Goal: Task Accomplishment & Management: Complete application form

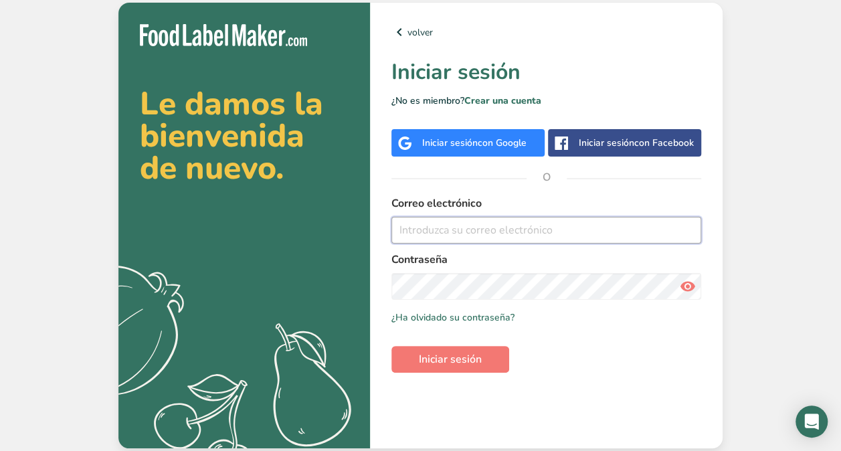
click at [521, 231] on input "email" at bounding box center [547, 230] width 310 height 27
type input "[EMAIL_ADDRESS][DOMAIN_NAME]"
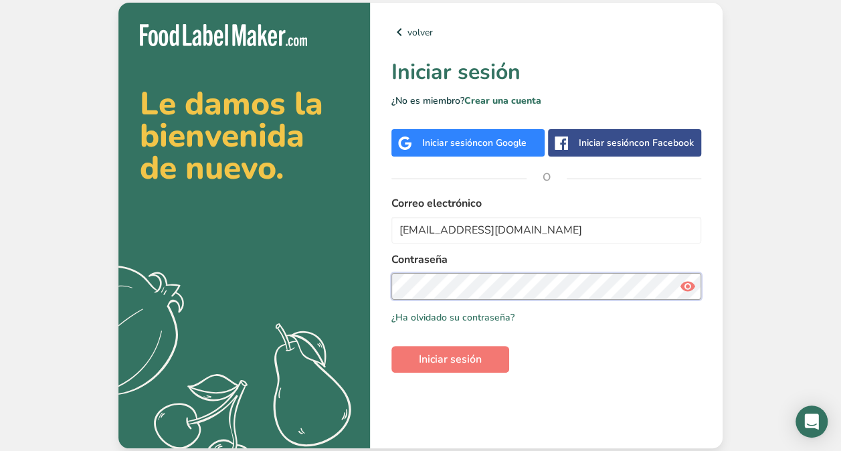
click at [392, 346] on button "Iniciar sesión" at bounding box center [451, 359] width 118 height 27
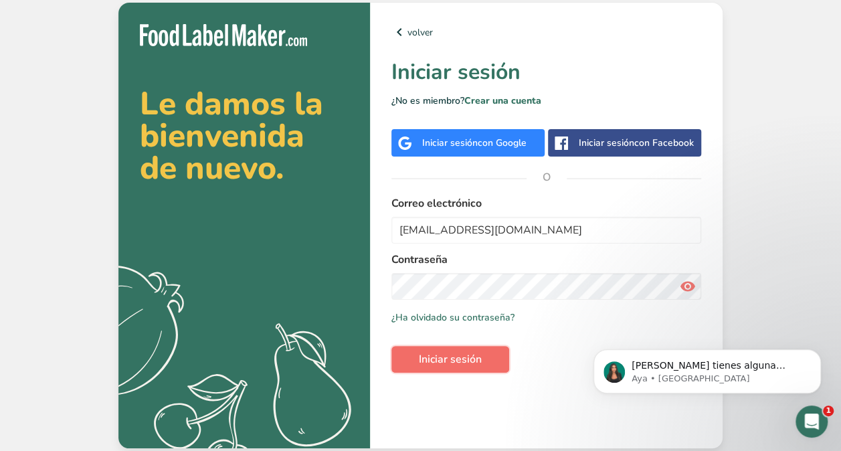
click at [448, 349] on button "Iniciar sesión" at bounding box center [451, 359] width 118 height 27
click at [817, 349] on button "Dismiss notification" at bounding box center [817, 353] width 17 height 17
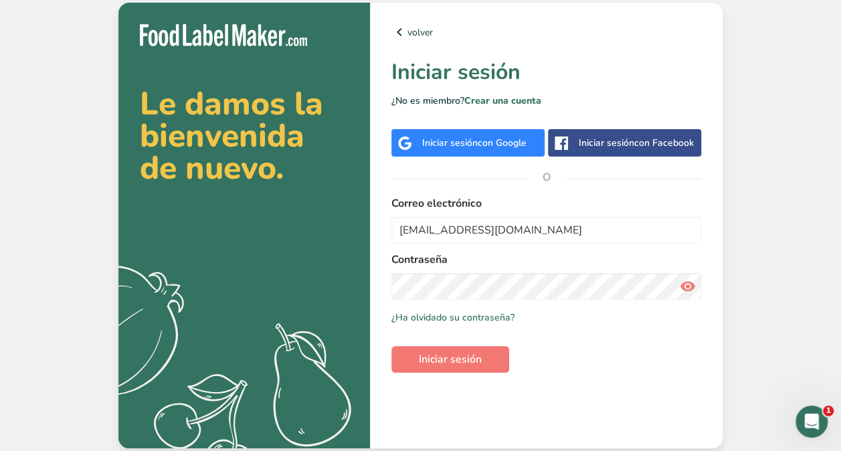
click at [685, 286] on icon at bounding box center [688, 286] width 16 height 24
click at [475, 356] on span "Iniciar sesión" at bounding box center [450, 359] width 63 height 16
click at [478, 364] on span "Iniciar sesión" at bounding box center [450, 359] width 63 height 16
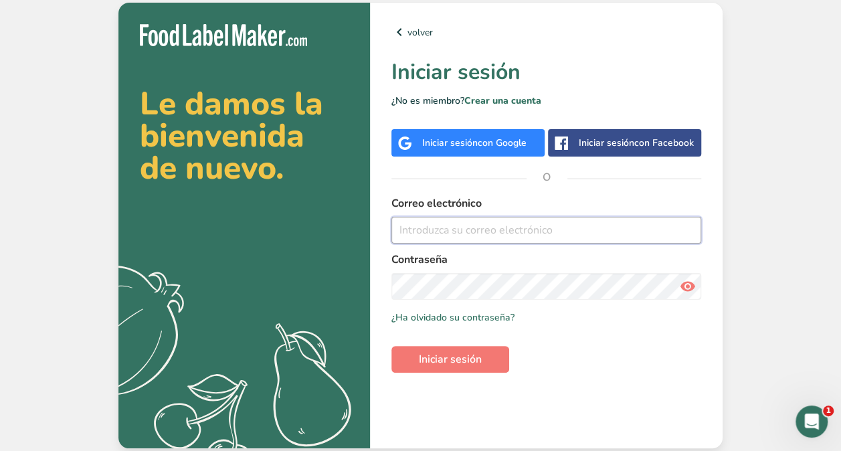
click at [429, 224] on input "email" at bounding box center [547, 230] width 310 height 27
paste input "[EMAIL_ADDRESS][DOMAIN_NAME]"
type input "[EMAIL_ADDRESS][DOMAIN_NAME]"
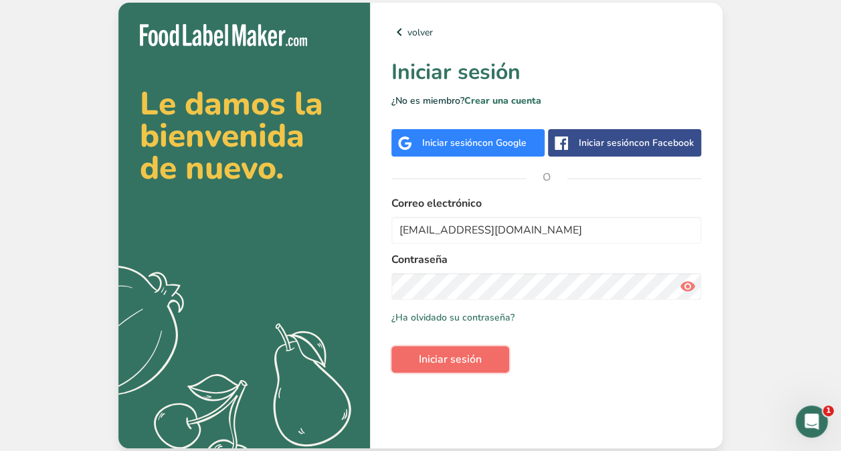
click at [486, 361] on button "Iniciar sesión" at bounding box center [451, 359] width 118 height 27
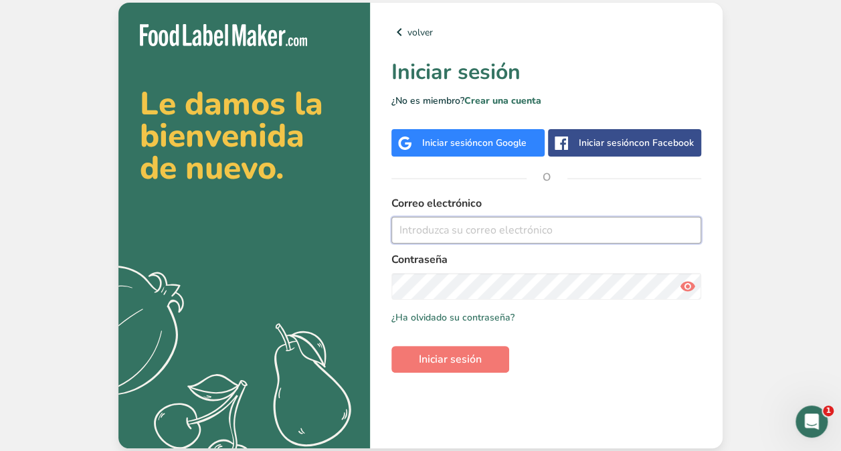
click at [476, 226] on input "email" at bounding box center [547, 230] width 310 height 27
type input "[EMAIL_ADDRESS][DOMAIN_NAME]"
click at [515, 236] on input "[EMAIL_ADDRESS][DOMAIN_NAME]" at bounding box center [547, 230] width 310 height 27
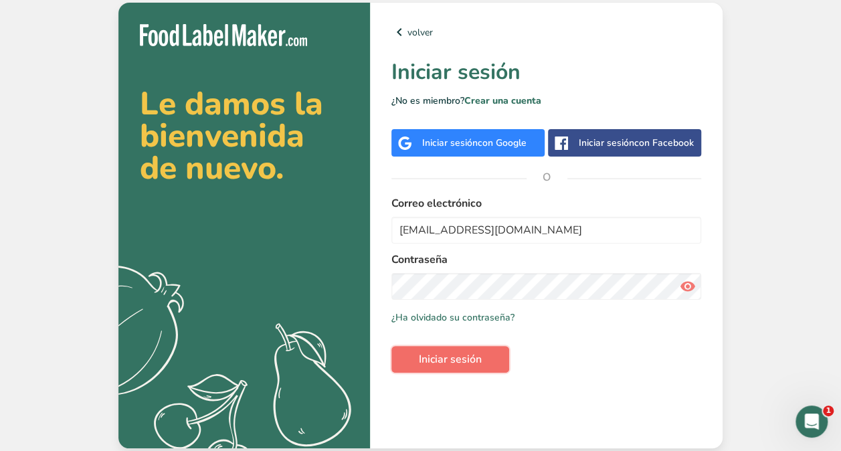
click at [458, 364] on span "Iniciar sesión" at bounding box center [450, 359] width 63 height 16
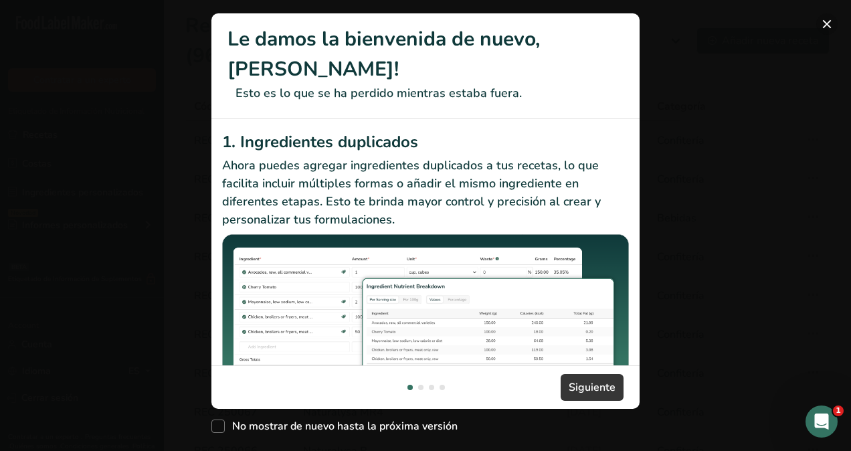
click at [827, 25] on button "New Features" at bounding box center [827, 23] width 21 height 21
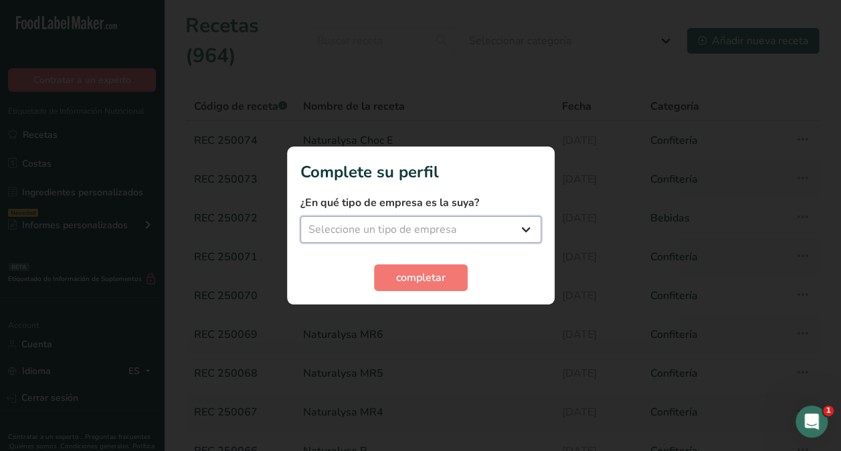
click at [530, 229] on select "Seleccione un tipo de empresa Fabricante de alimentos envasados Restaurante y c…" at bounding box center [421, 229] width 241 height 27
click at [301, 216] on select "Seleccione un tipo de empresa Fabricante de alimentos envasados Restaurante y c…" at bounding box center [421, 229] width 241 height 27
click at [473, 230] on select "Fabricante de alimentos envasados Restaurante y cafetería [GEOGRAPHIC_DATA] Emp…" at bounding box center [421, 229] width 241 height 27
select select "1"
click at [301, 216] on select "Fabricante de alimentos envasados Restaurante y cafetería [GEOGRAPHIC_DATA] Emp…" at bounding box center [421, 229] width 241 height 27
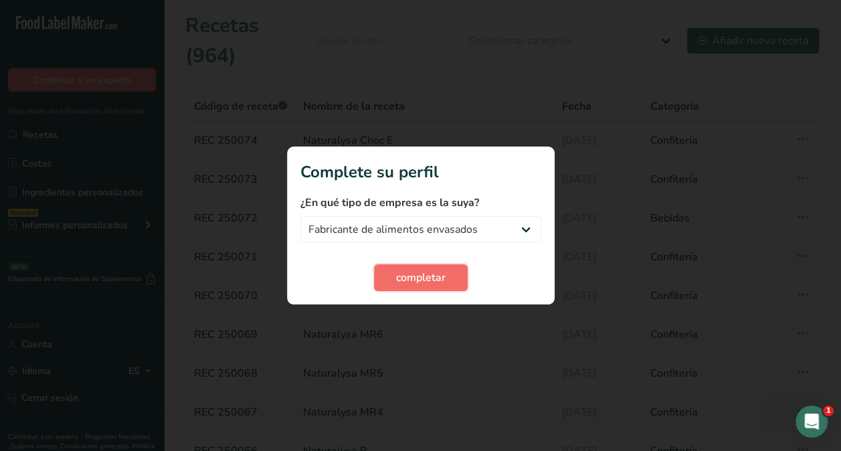
click at [404, 265] on button "completar" at bounding box center [421, 277] width 94 height 27
